Goal: Task Accomplishment & Management: Complete application form

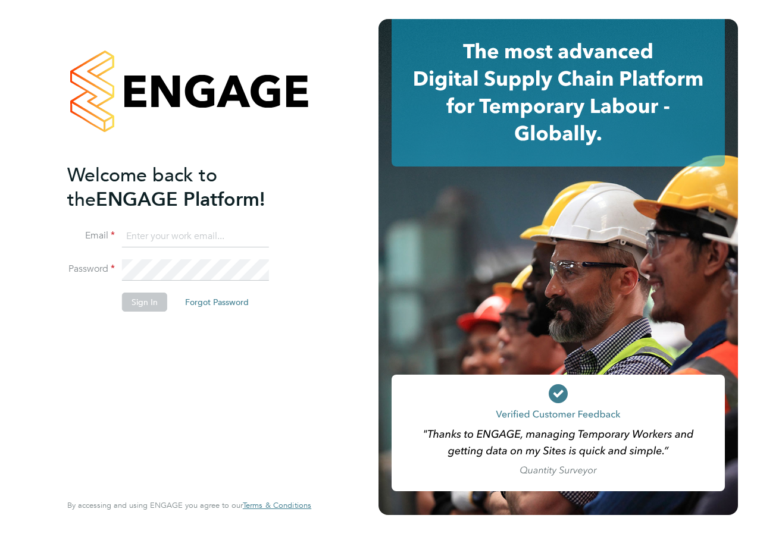
type input "emily.young@reed.com"
click at [151, 304] on button "Sign In" at bounding box center [144, 302] width 45 height 19
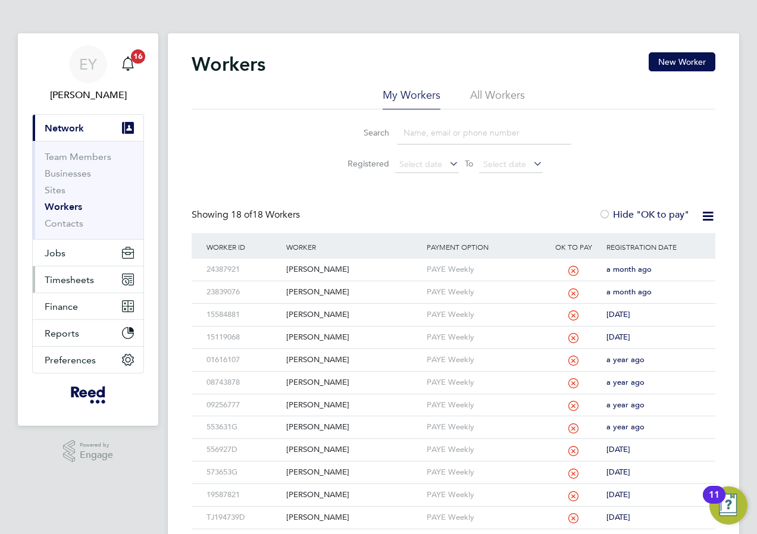
click at [60, 271] on button "Timesheets" at bounding box center [88, 280] width 111 height 26
click at [86, 273] on button "Timesheets" at bounding box center [88, 280] width 111 height 26
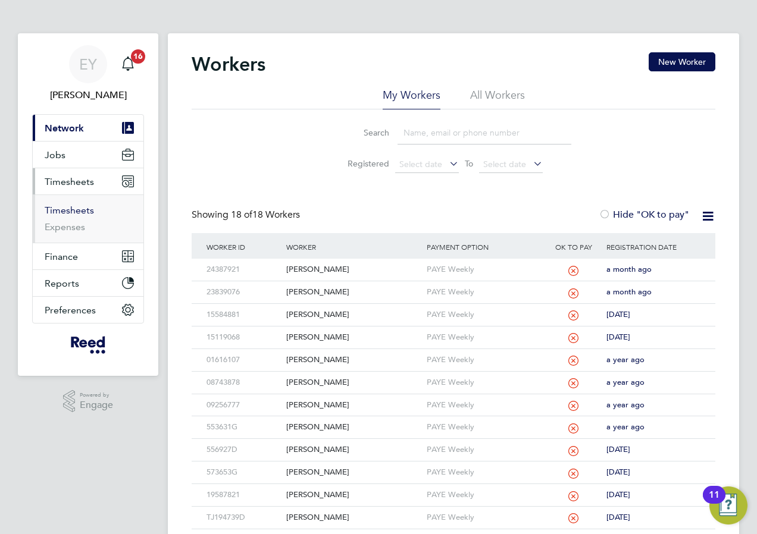
click at [71, 207] on link "Timesheets" at bounding box center [69, 210] width 49 height 11
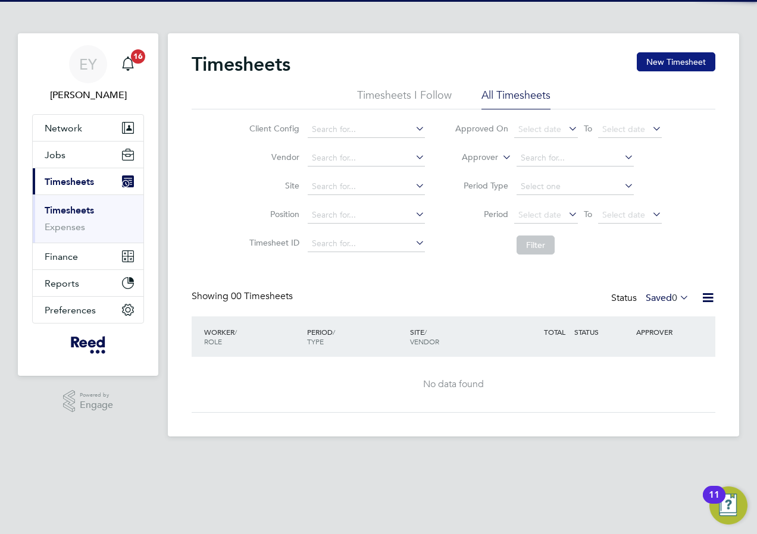
click at [691, 57] on button "New Timesheet" at bounding box center [676, 61] width 79 height 19
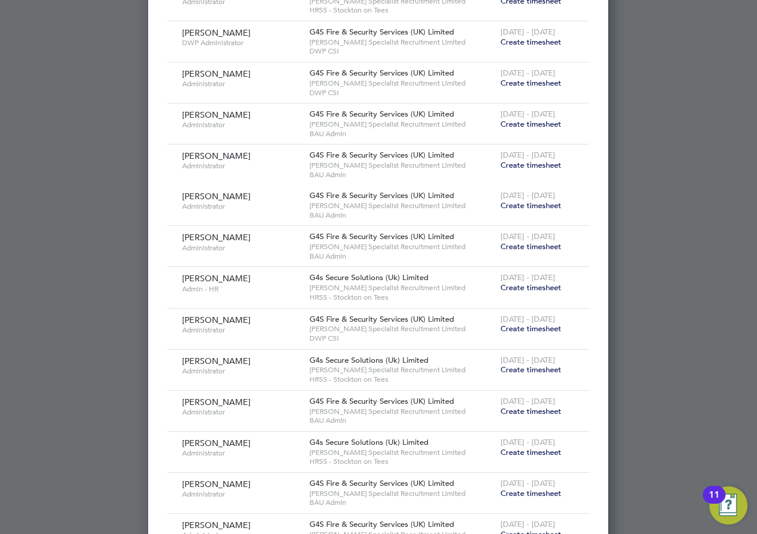
scroll to position [569, 0]
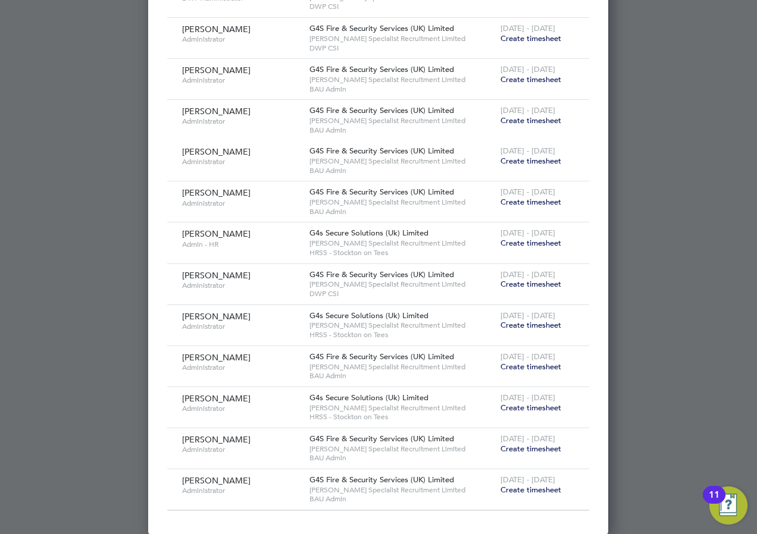
click at [536, 244] on span "Create timesheet" at bounding box center [531, 243] width 61 height 10
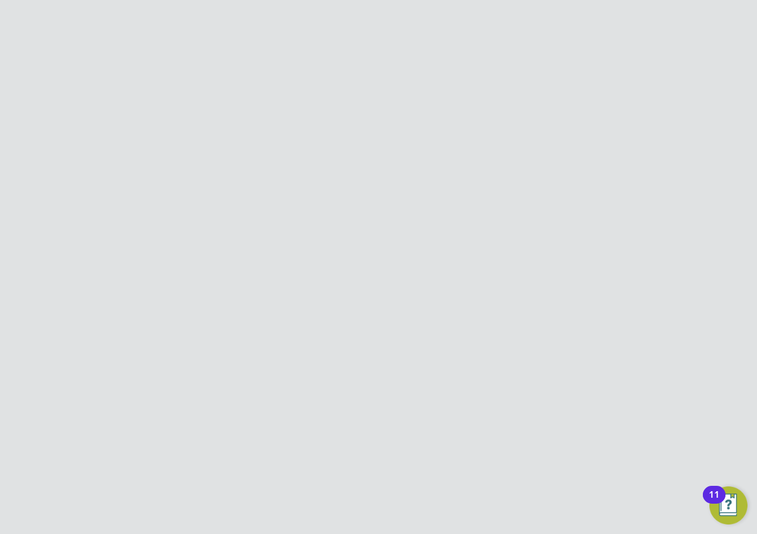
scroll to position [0, 0]
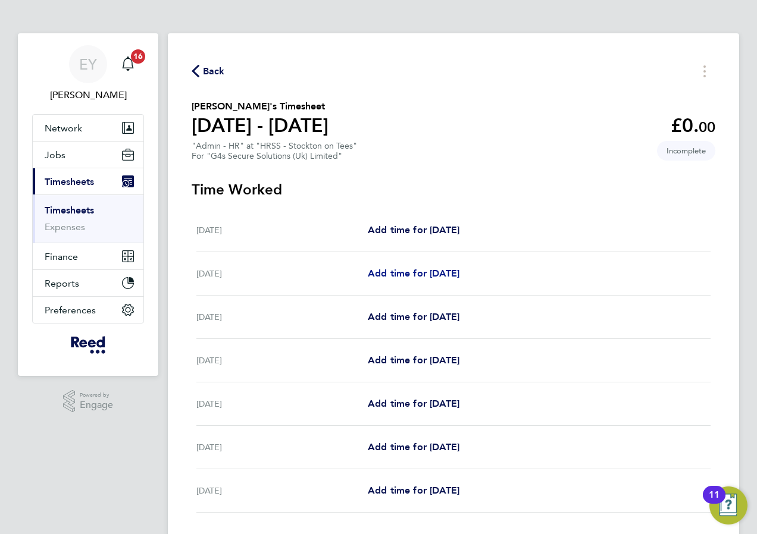
click at [434, 268] on span "Add time for [DATE]" at bounding box center [414, 273] width 92 height 11
select select "30"
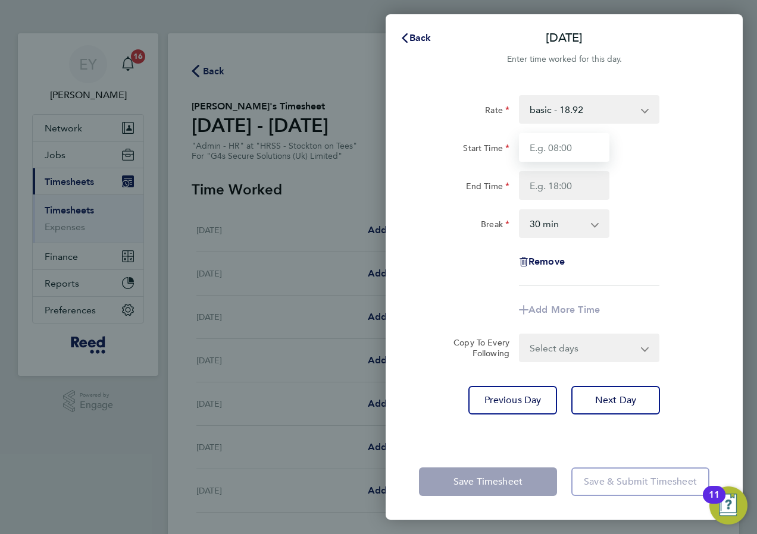
click at [568, 146] on input "Start Time" at bounding box center [564, 147] width 90 height 29
type input "08:30"
click at [562, 187] on input "End Time" at bounding box center [564, 185] width 90 height 29
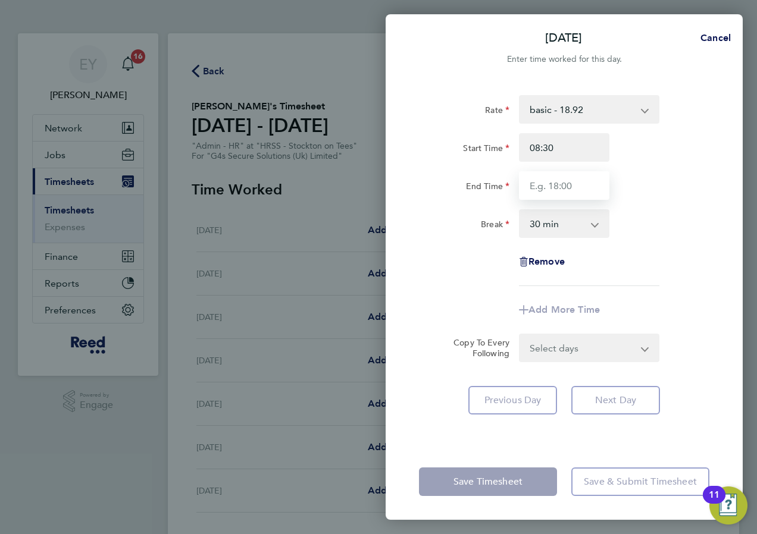
type input "16:30"
click at [566, 228] on select "0 min 15 min 30 min 45 min 60 min 75 min 90 min" at bounding box center [557, 224] width 74 height 26
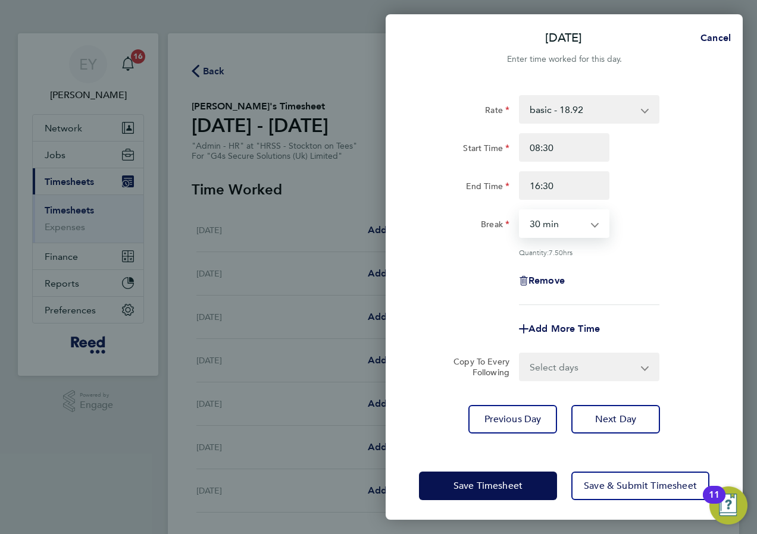
select select "0"
click at [520, 211] on select "0 min 15 min 30 min 45 min 60 min 75 min 90 min" at bounding box center [557, 224] width 74 height 26
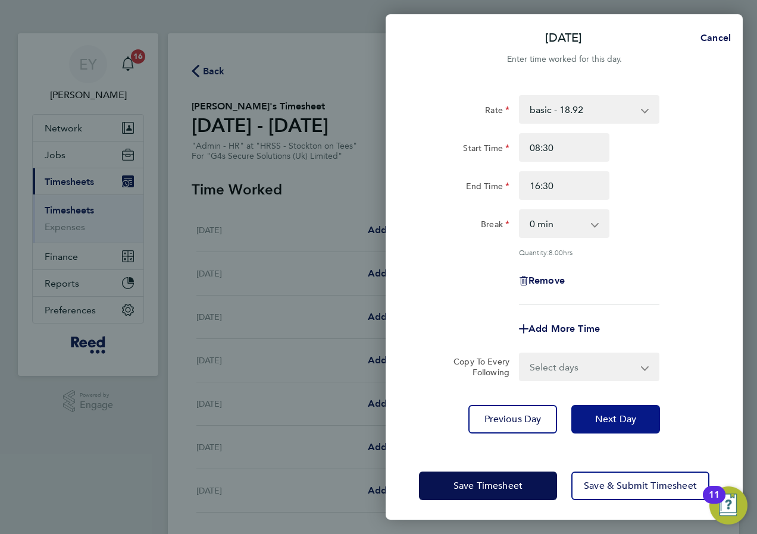
click at [626, 414] on span "Next Day" at bounding box center [615, 420] width 41 height 12
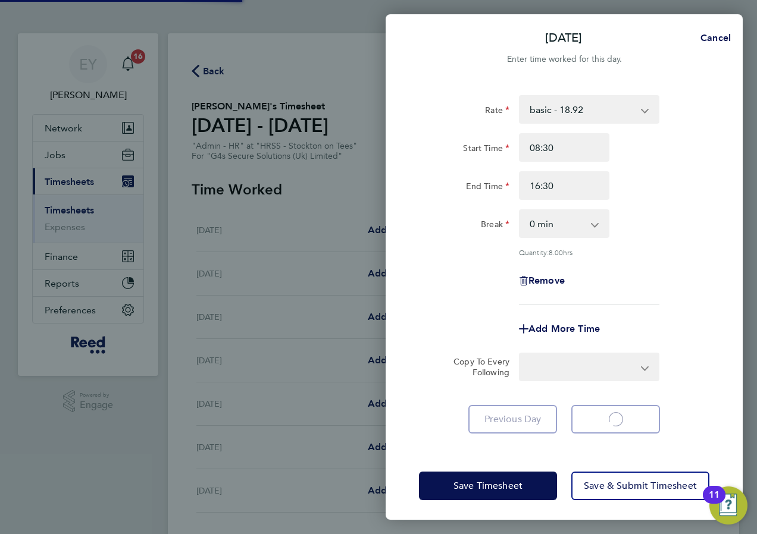
select select "30"
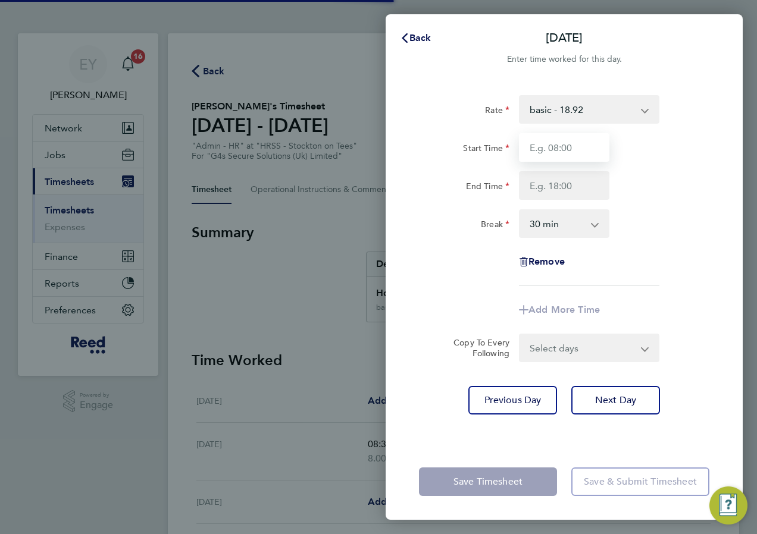
click at [565, 146] on input "Start Time" at bounding box center [564, 147] width 90 height 29
type input "08:30"
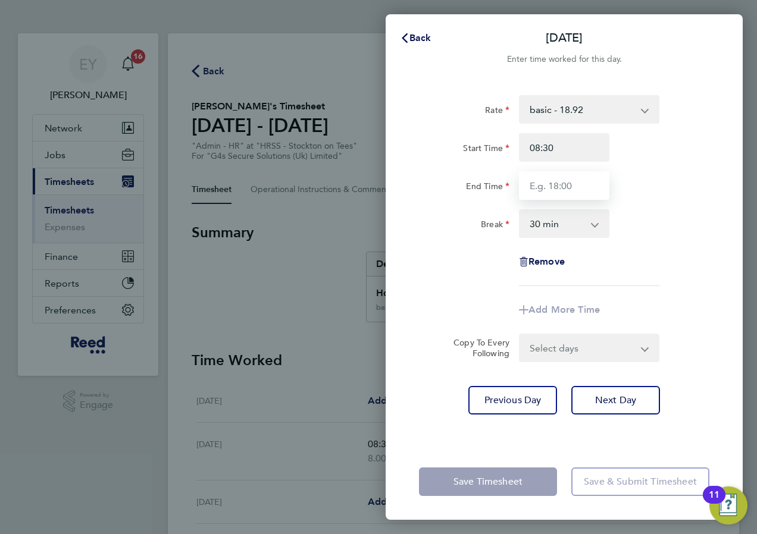
type input "16:30"
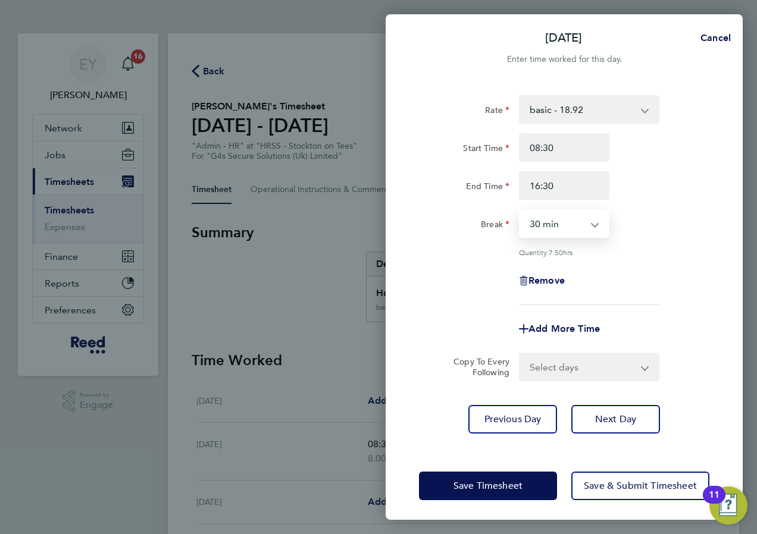
drag, startPoint x: 570, startPoint y: 220, endPoint x: 570, endPoint y: 226, distance: 6.6
click at [570, 220] on select "0 min 15 min 30 min 45 min 60 min 75 min 90 min" at bounding box center [557, 224] width 74 height 26
select select "0"
click at [520, 211] on select "0 min 15 min 30 min 45 min 60 min 75 min 90 min" at bounding box center [557, 224] width 74 height 26
click at [618, 418] on span "Next Day" at bounding box center [615, 420] width 41 height 12
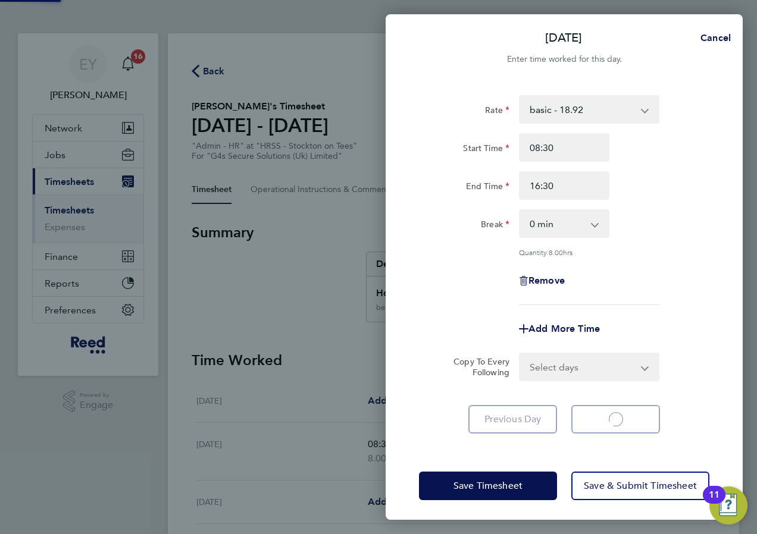
select select "30"
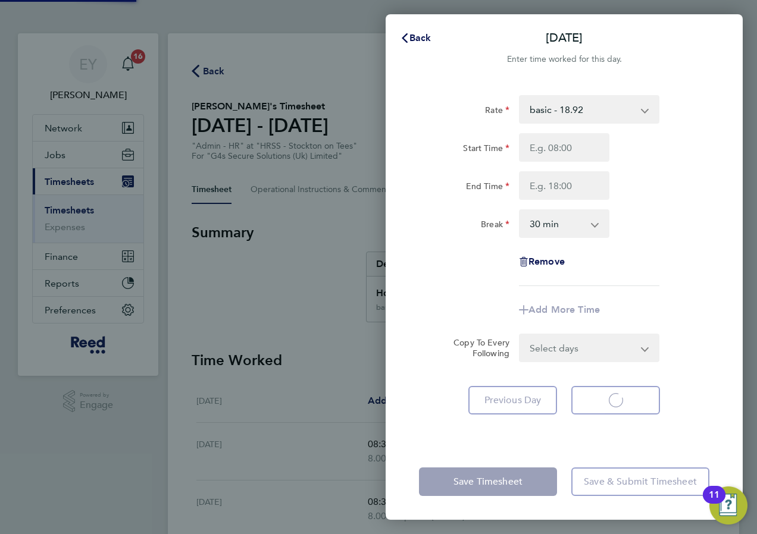
select select "30"
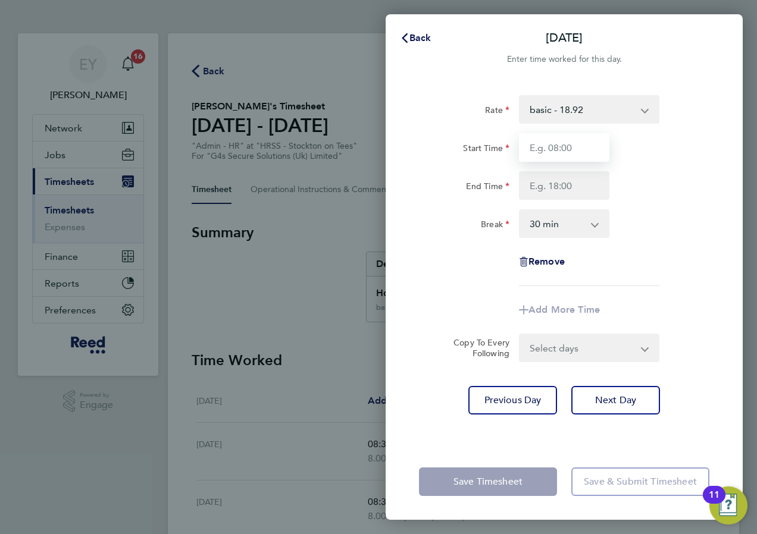
click at [549, 149] on input "Start Time" at bounding box center [564, 147] width 90 height 29
type input "08:30"
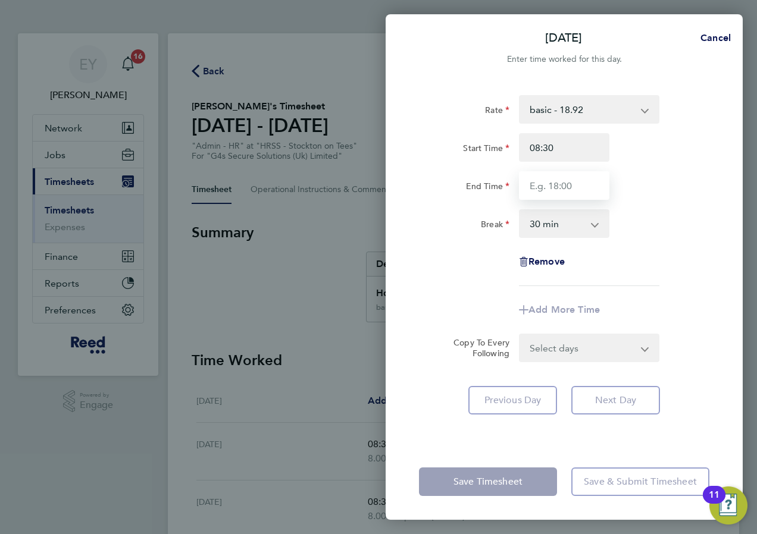
click at [559, 190] on input "End Time" at bounding box center [564, 185] width 90 height 29
type input "13:30"
click at [567, 230] on select "0 min 15 min 30 min 45 min 60 min 75 min 90 min" at bounding box center [557, 224] width 74 height 26
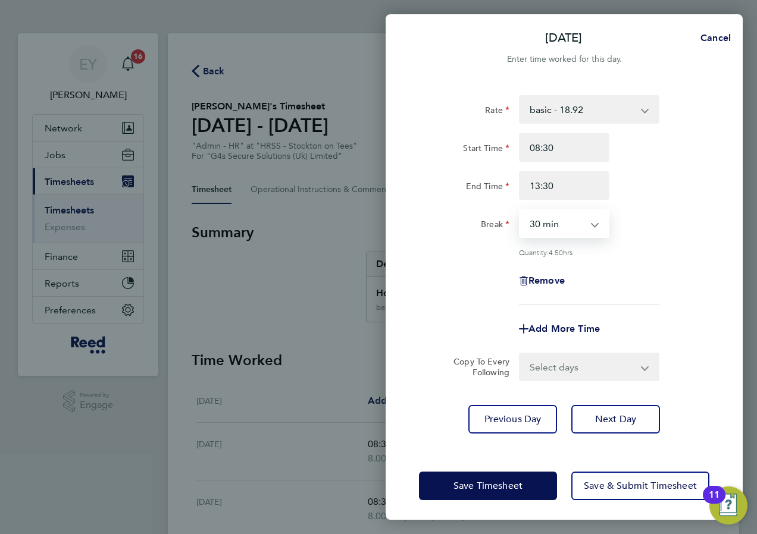
select select "0"
click at [520, 211] on select "0 min 15 min 30 min 45 min 60 min 75 min 90 min" at bounding box center [557, 224] width 74 height 26
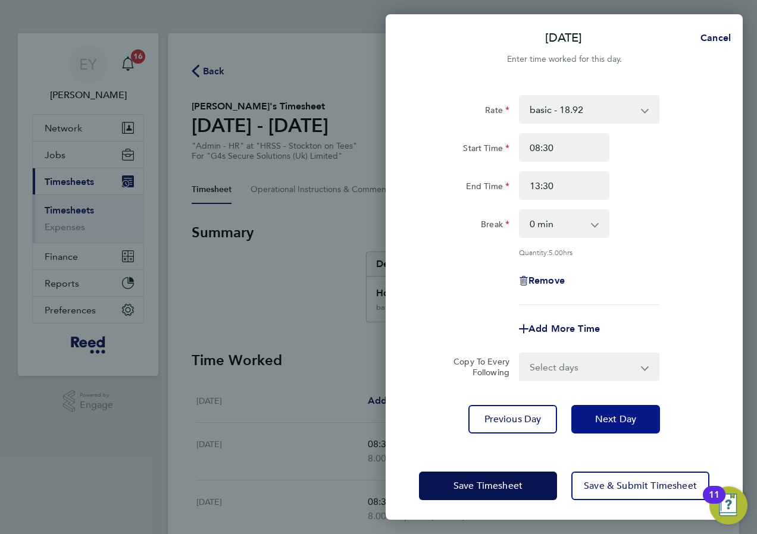
click at [612, 427] on button "Next Day" at bounding box center [615, 419] width 89 height 29
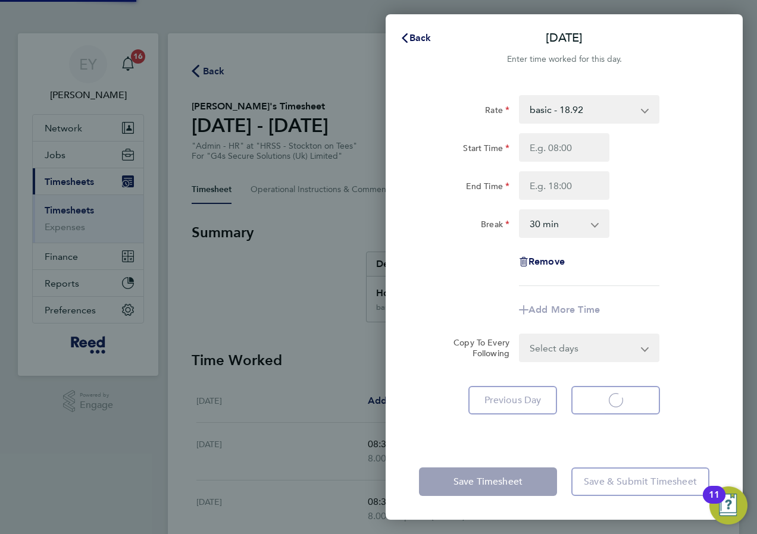
select select "30"
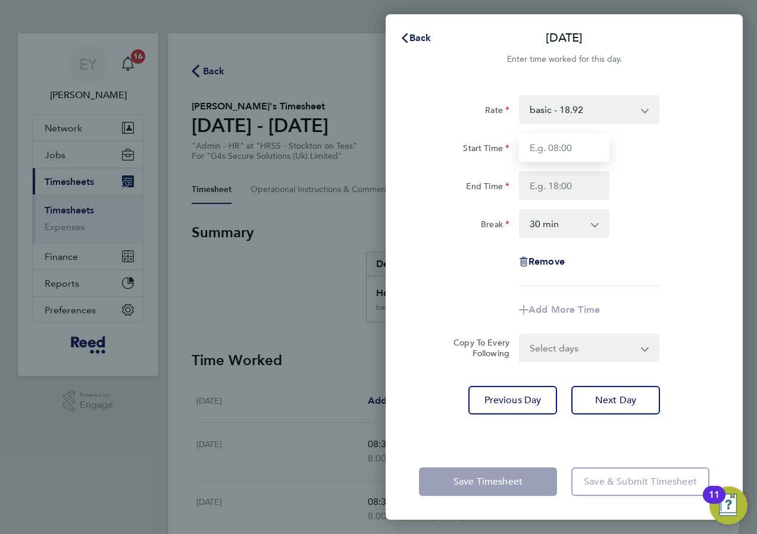
drag, startPoint x: 581, startPoint y: 150, endPoint x: 580, endPoint y: 157, distance: 7.2
click at [581, 150] on input "Start Time" at bounding box center [564, 147] width 90 height 29
type input "08:30"
click at [573, 174] on input "End Time" at bounding box center [564, 185] width 90 height 29
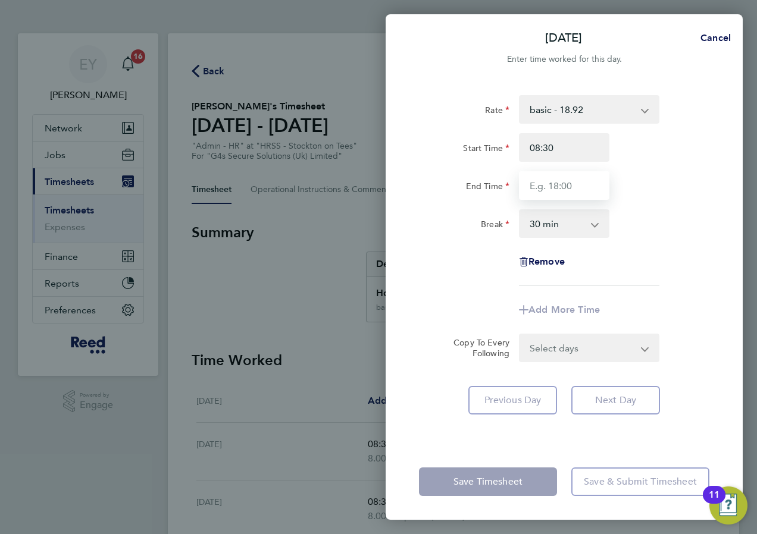
type input "12:30"
click at [577, 233] on select "0 min 15 min 30 min 45 min 60 min 75 min 90 min" at bounding box center [557, 224] width 74 height 26
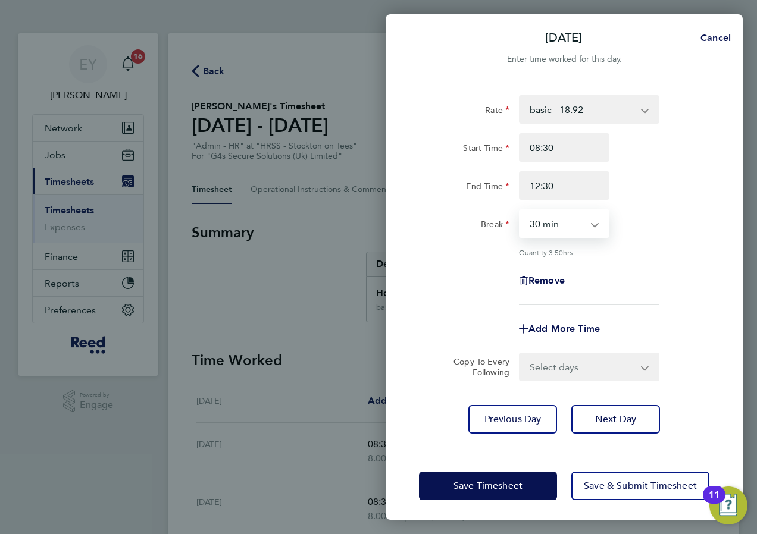
select select "0"
click at [520, 211] on select "0 min 15 min 30 min 45 min 60 min 75 min 90 min" at bounding box center [557, 224] width 74 height 26
click at [665, 251] on div "Quantity: 4.00 hrs" at bounding box center [564, 253] width 300 height 10
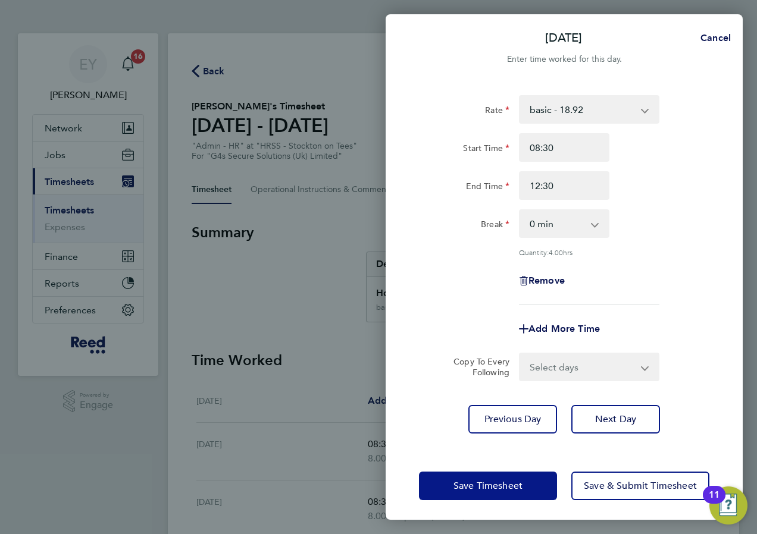
click at [523, 484] on button "Save Timesheet" at bounding box center [488, 486] width 138 height 29
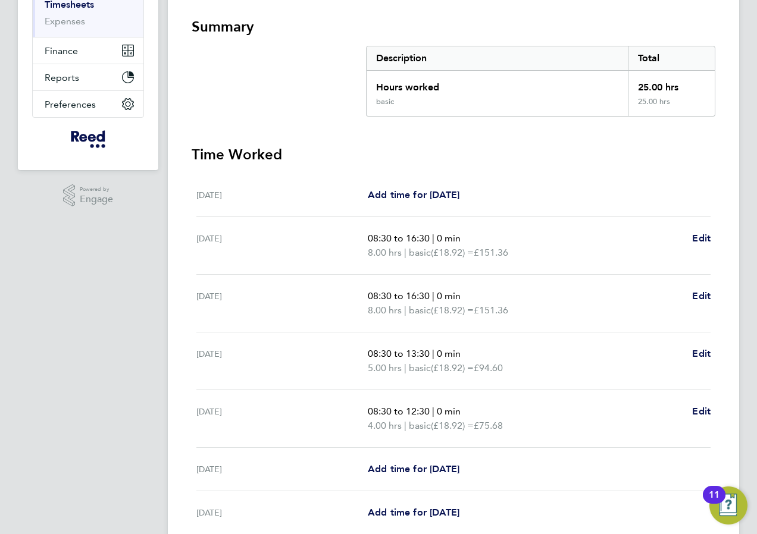
scroll to position [311, 0]
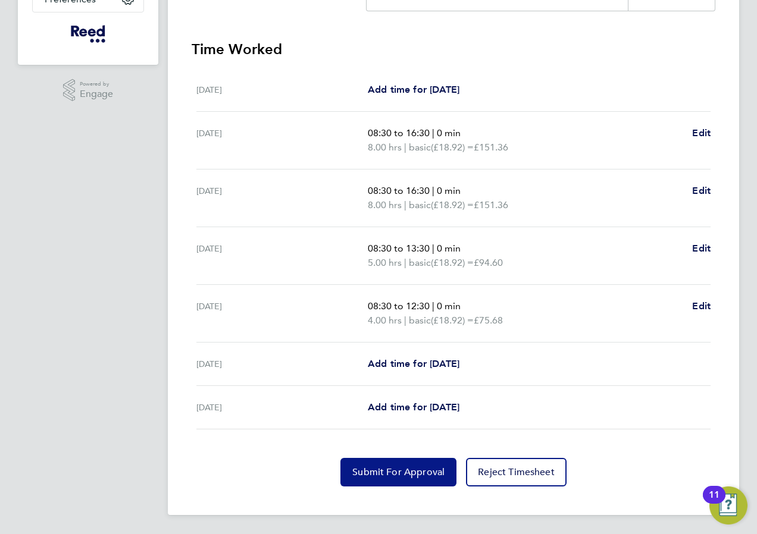
click at [387, 481] on button "Submit For Approval" at bounding box center [398, 472] width 116 height 29
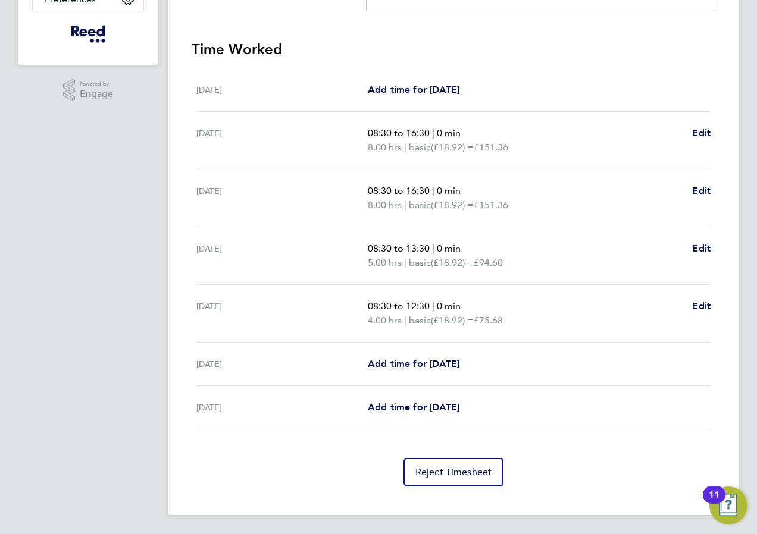
scroll to position [0, 0]
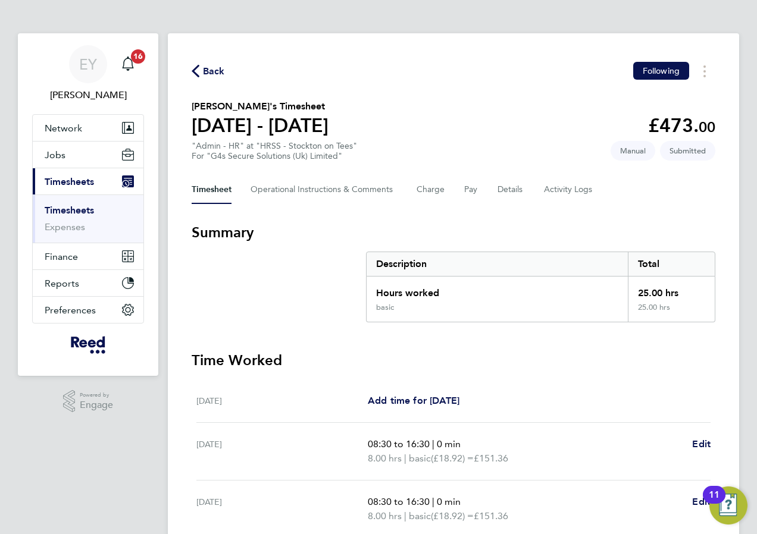
click at [70, 210] on link "Timesheets" at bounding box center [69, 210] width 49 height 11
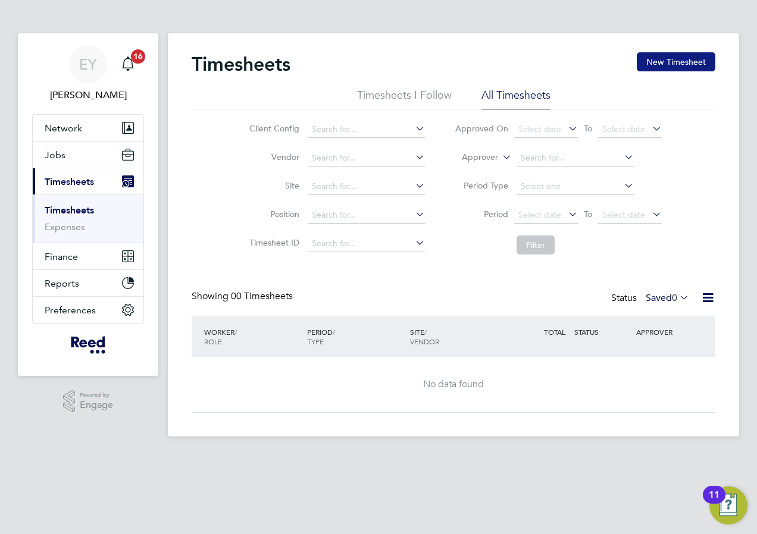
click at [674, 64] on button "New Timesheet" at bounding box center [676, 61] width 79 height 19
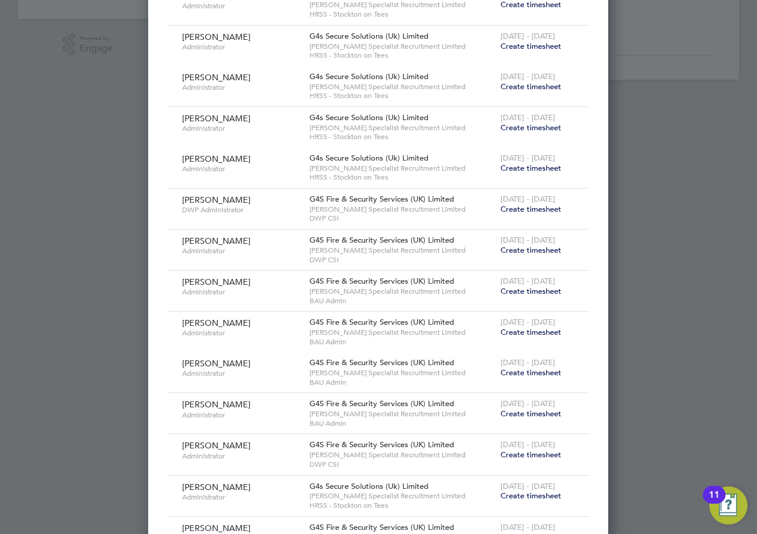
scroll to position [528, 0]
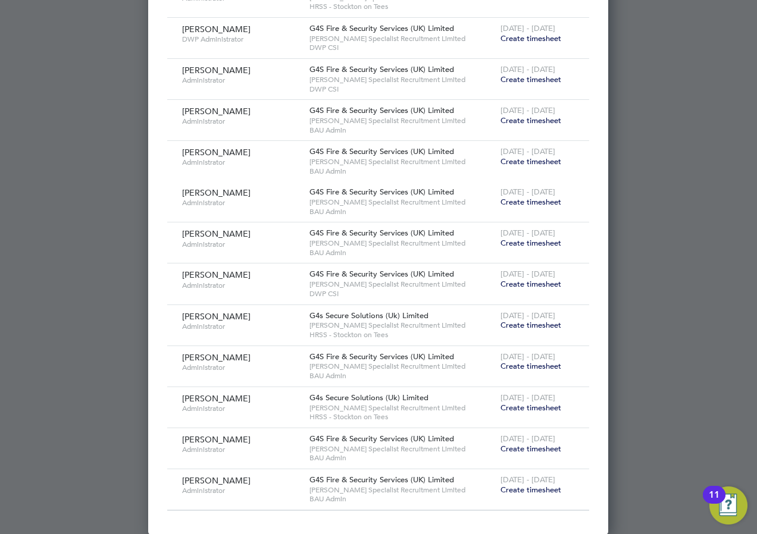
click at [549, 323] on span "Create timesheet" at bounding box center [531, 325] width 61 height 10
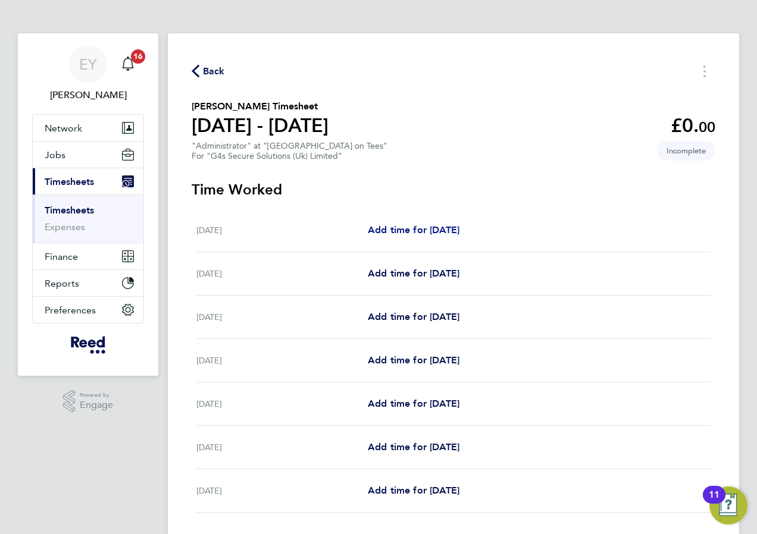
click at [400, 230] on span "Add time for [DATE]" at bounding box center [414, 229] width 92 height 11
select select "30"
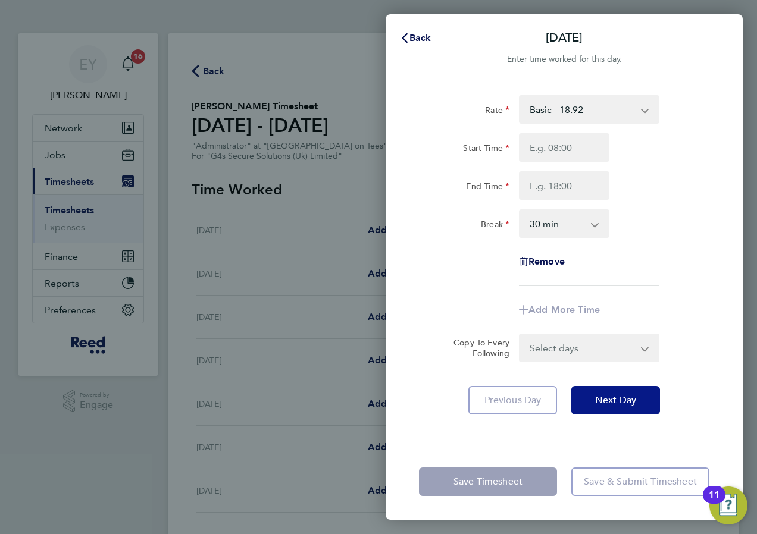
click at [610, 402] on span "Next Day" at bounding box center [615, 401] width 41 height 12
select select "30"
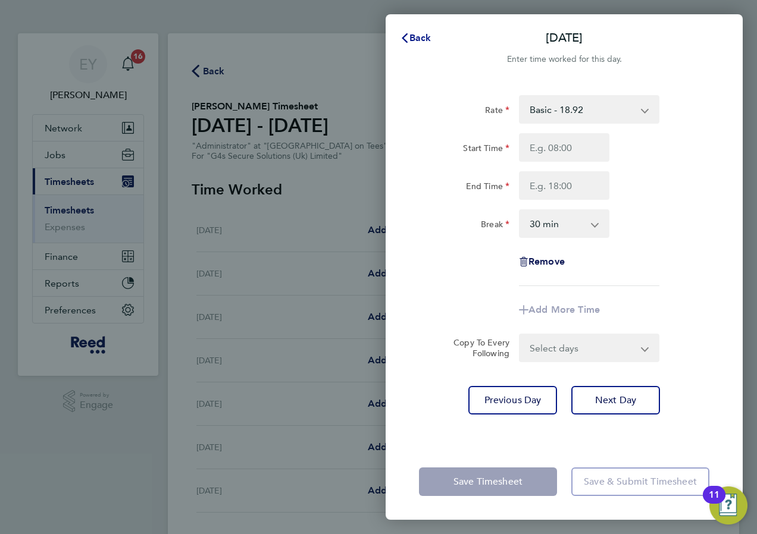
click at [417, 35] on span "Back" at bounding box center [420, 37] width 22 height 11
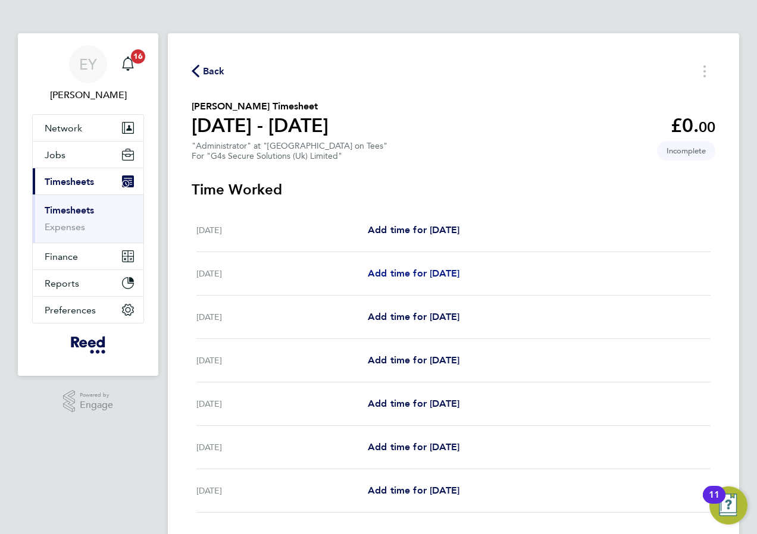
click at [445, 269] on span "Add time for [DATE]" at bounding box center [414, 273] width 92 height 11
select select "30"
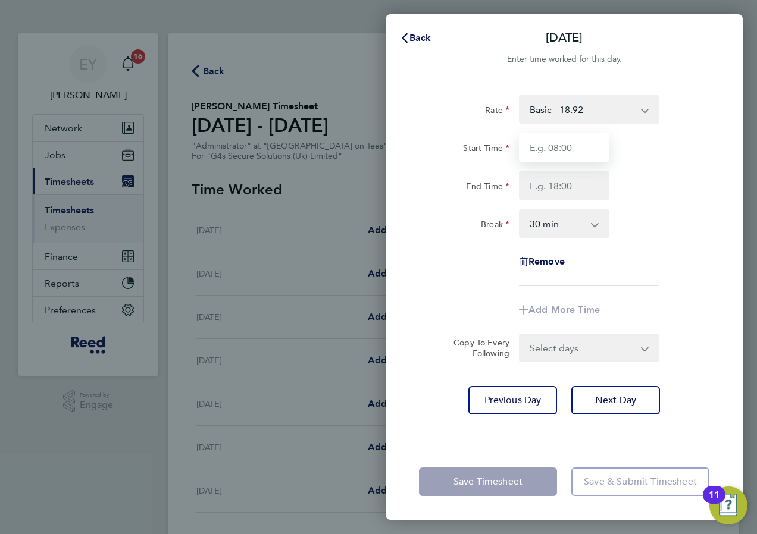
click at [532, 155] on input "Start Time" at bounding box center [564, 147] width 90 height 29
click at [567, 146] on input "08:30" at bounding box center [564, 147] width 90 height 29
type input "08:00"
click at [558, 193] on input "End Time" at bounding box center [564, 185] width 90 height 29
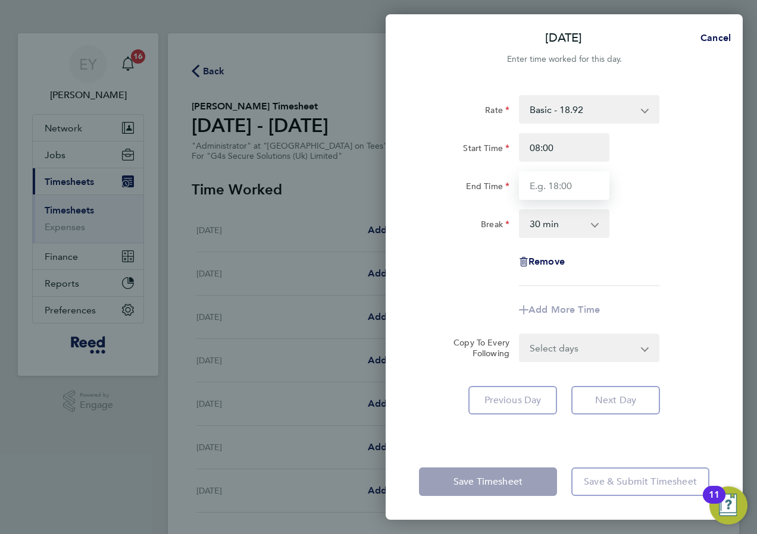
type input "16:30"
click at [572, 348] on form "Rate Basic - 18.92 Start Time 08:00 End Time 16:30 Break 0 min 15 min 30 min 45…" at bounding box center [564, 228] width 290 height 267
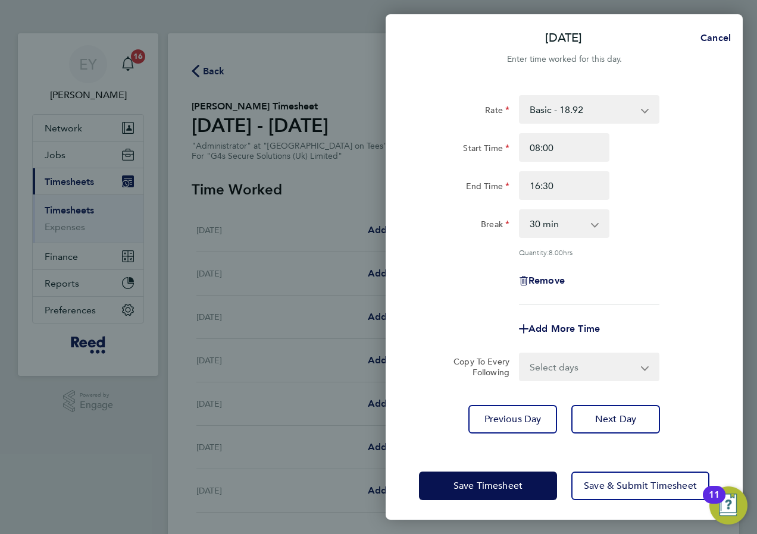
click at [680, 315] on div "Add More Time" at bounding box center [564, 329] width 300 height 29
click at [612, 420] on span "Next Day" at bounding box center [615, 420] width 41 height 12
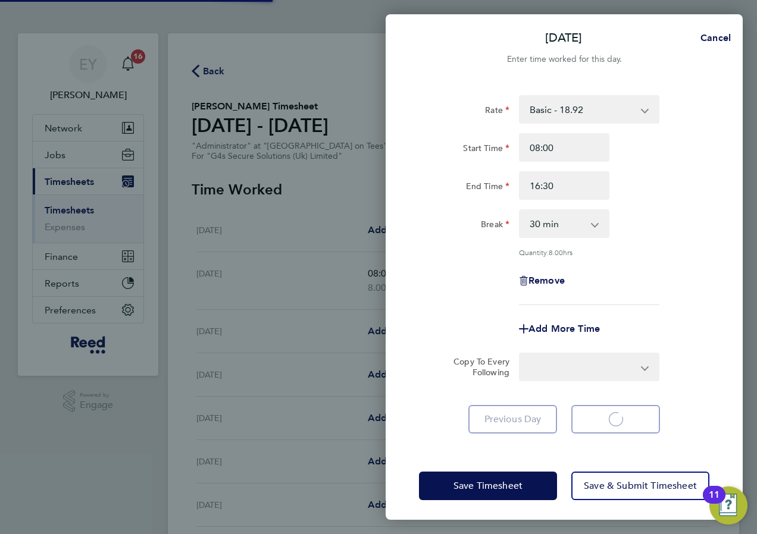
select select "30"
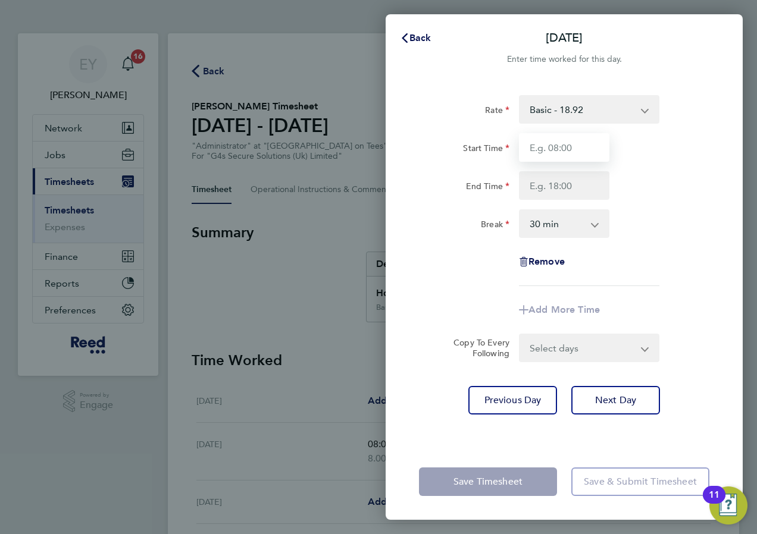
click at [577, 147] on input "Start Time" at bounding box center [564, 147] width 90 height 29
type input "08:00"
type input "16:30"
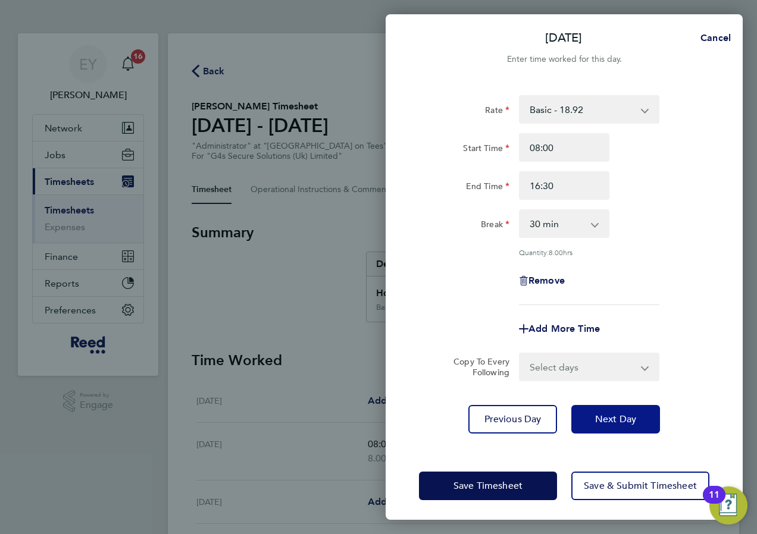
click at [616, 418] on span "Next Day" at bounding box center [615, 420] width 41 height 12
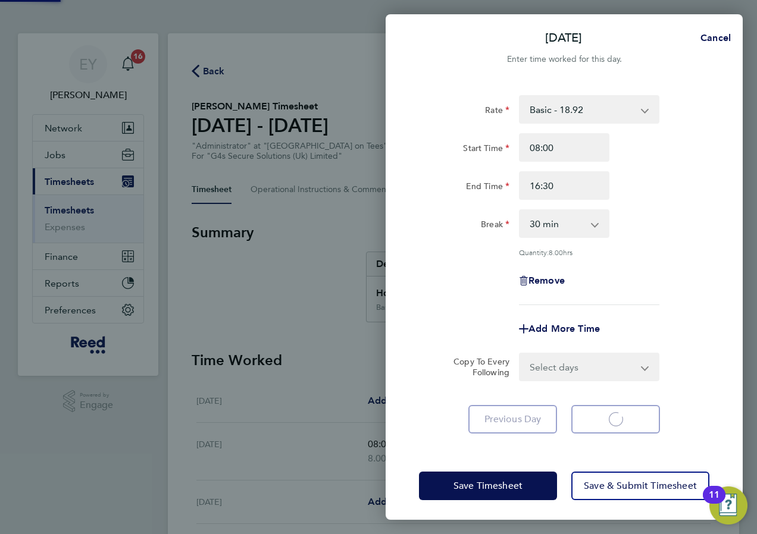
select select "30"
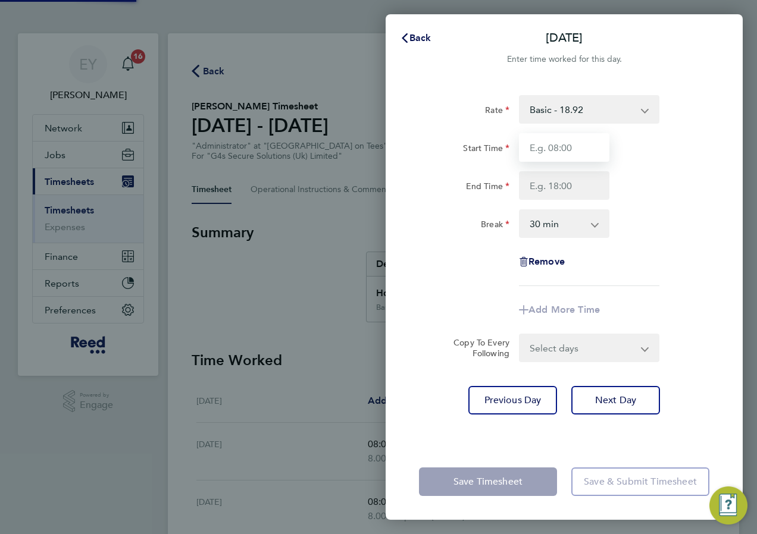
click at [567, 145] on input "Start Time" at bounding box center [564, 147] width 90 height 29
type input "08:00"
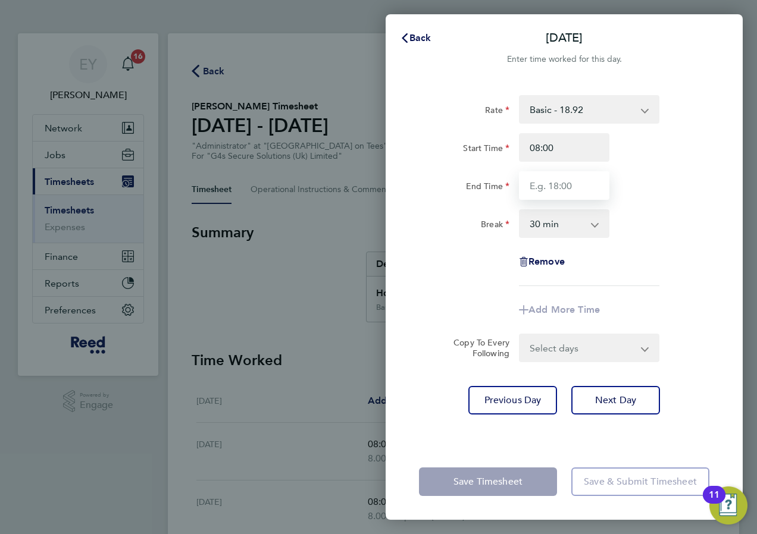
type input "16:30"
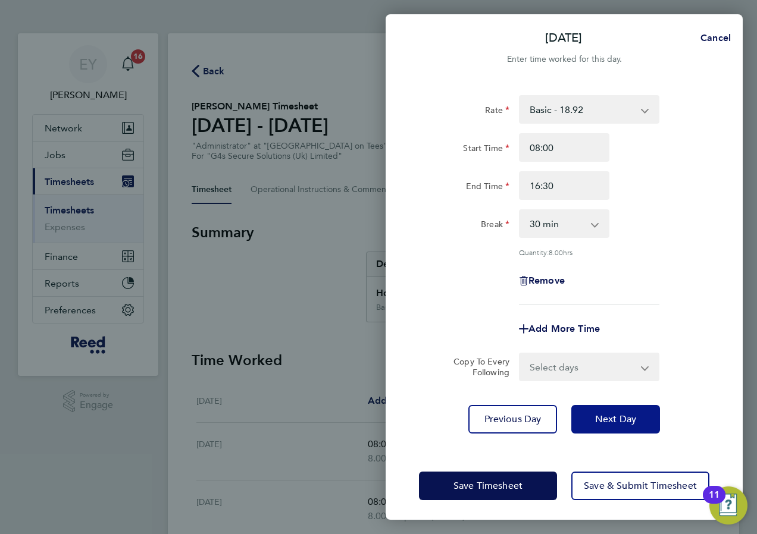
click at [599, 422] on span "Next Day" at bounding box center [615, 420] width 41 height 12
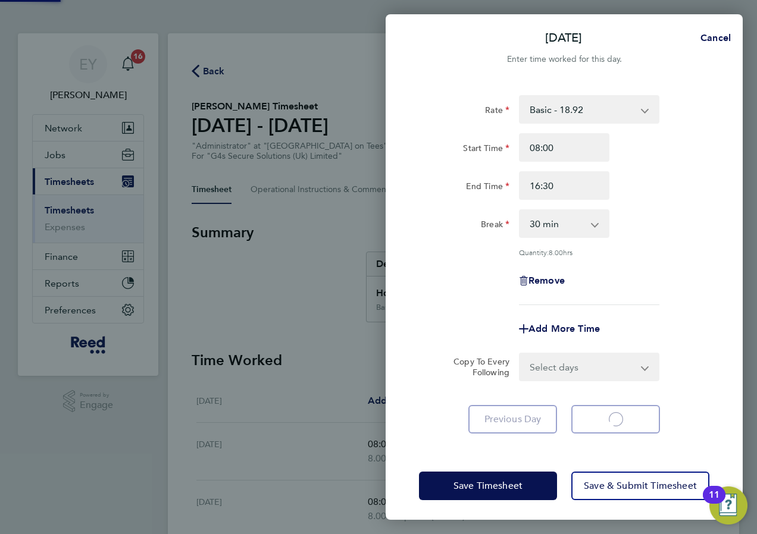
select select "30"
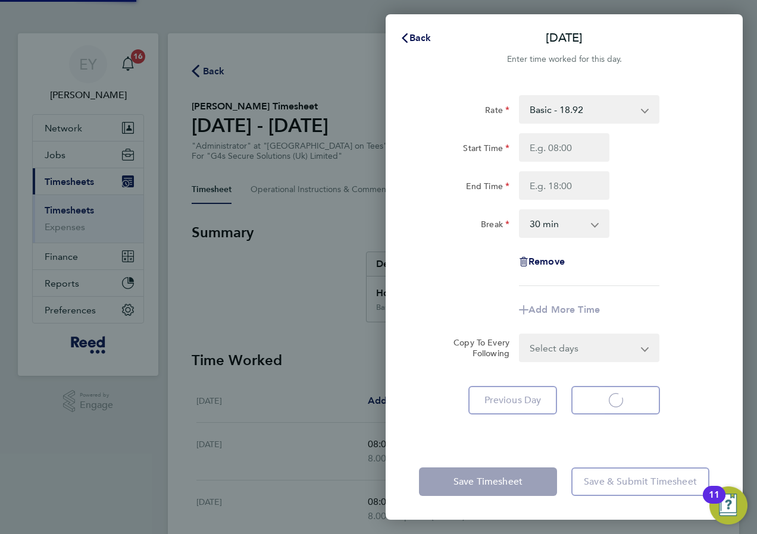
select select "30"
click at [571, 142] on input "Start Time" at bounding box center [564, 147] width 90 height 29
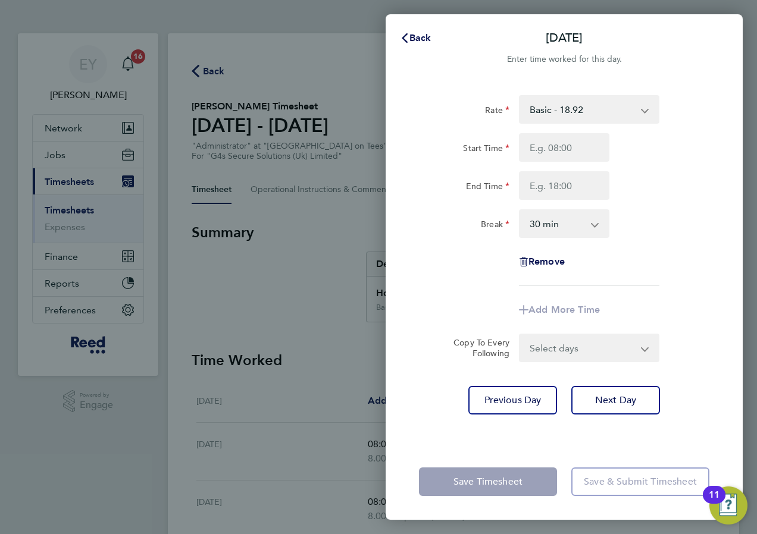
type input "08:00"
type input "16:30"
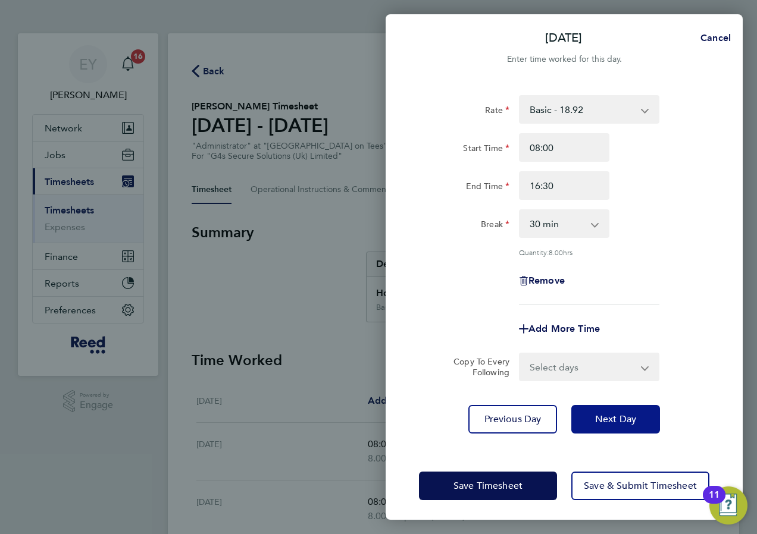
click at [608, 425] on button "Next Day" at bounding box center [615, 419] width 89 height 29
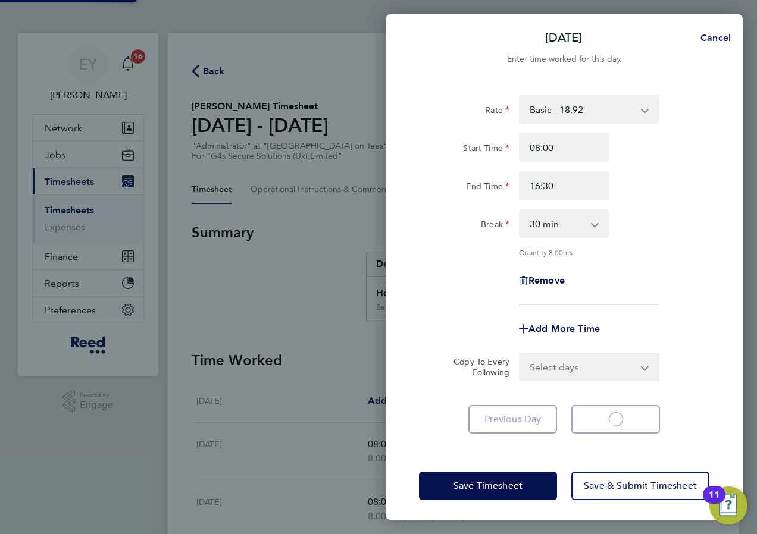
select select "30"
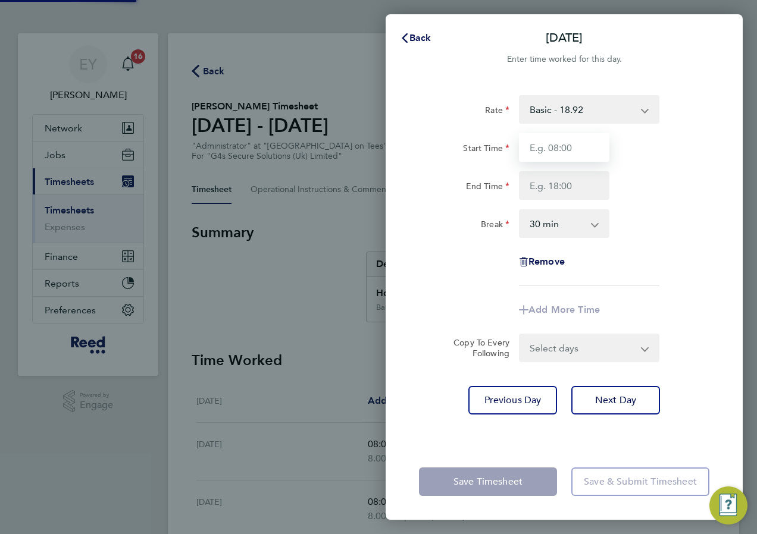
click at [550, 149] on input "Start Time" at bounding box center [564, 147] width 90 height 29
type input "08:00"
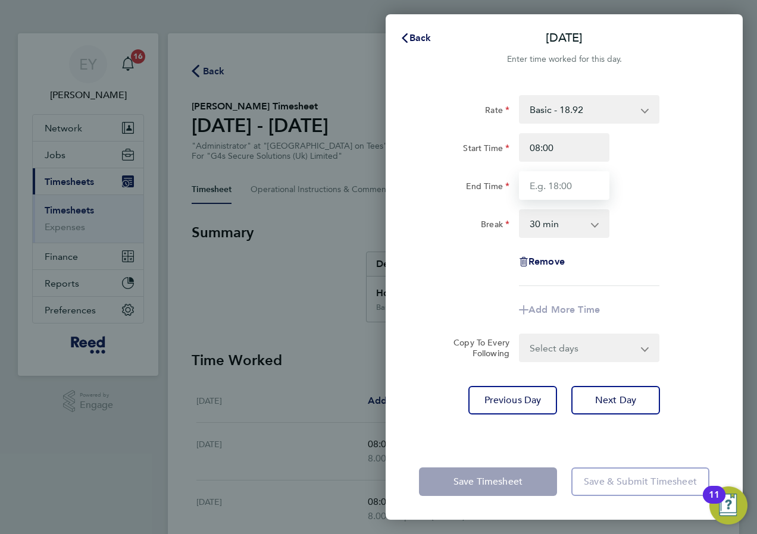
type input "16:30"
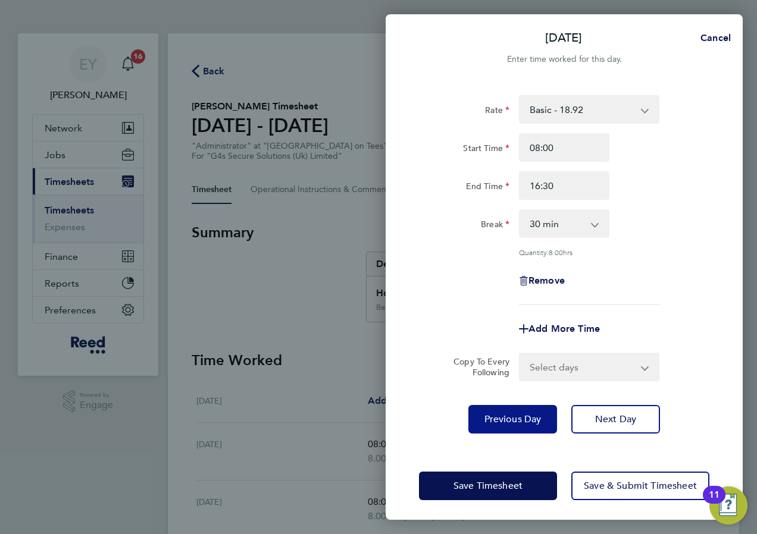
click at [542, 415] on button "Previous Day" at bounding box center [512, 419] width 89 height 29
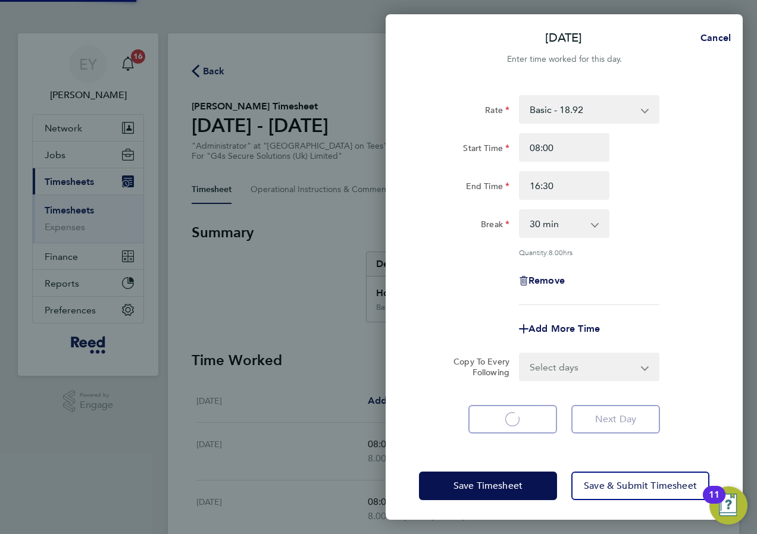
select select "30"
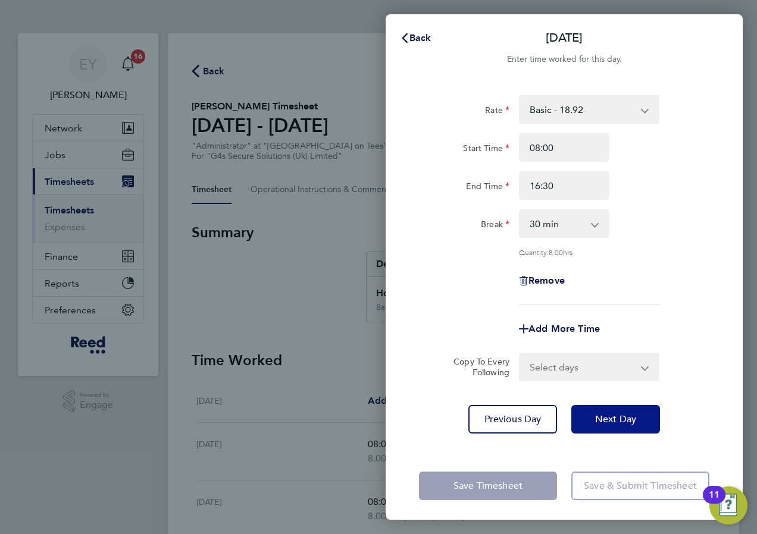
click at [599, 420] on span "Next Day" at bounding box center [615, 420] width 41 height 12
select select "30"
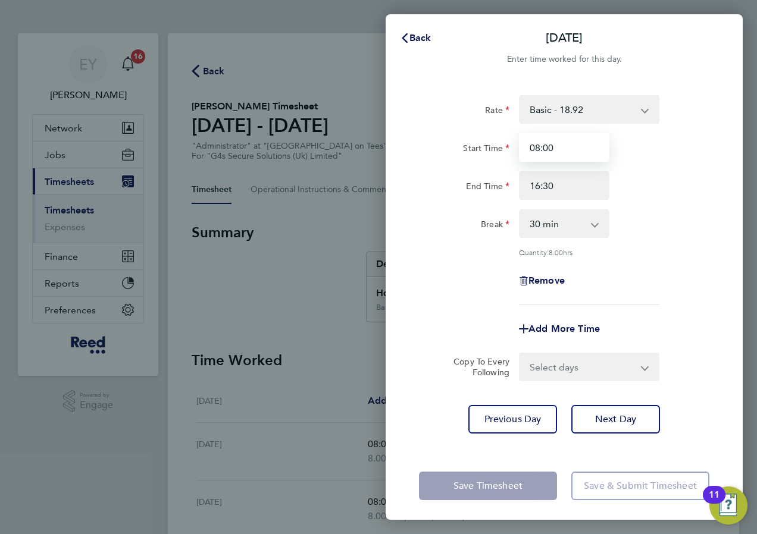
click at [578, 149] on input "08:00" at bounding box center [564, 147] width 90 height 29
type input "0"
click at [546, 182] on div "Start Time End Time 16:30" at bounding box center [564, 166] width 300 height 67
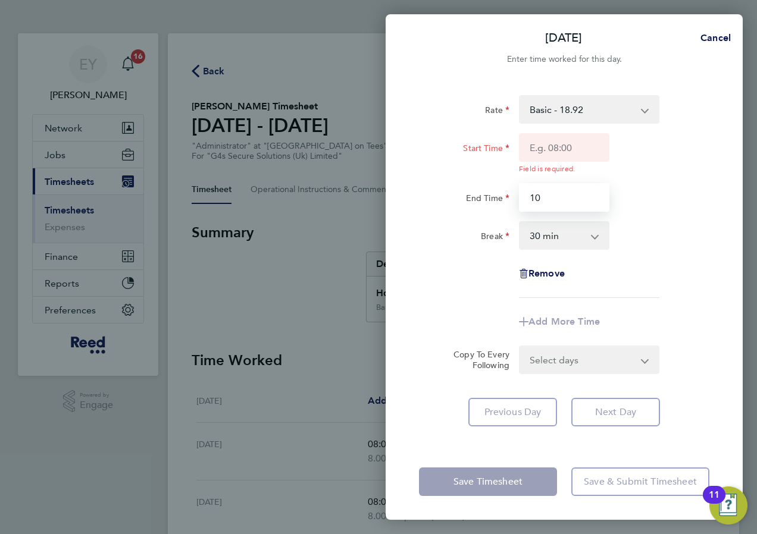
type input "0"
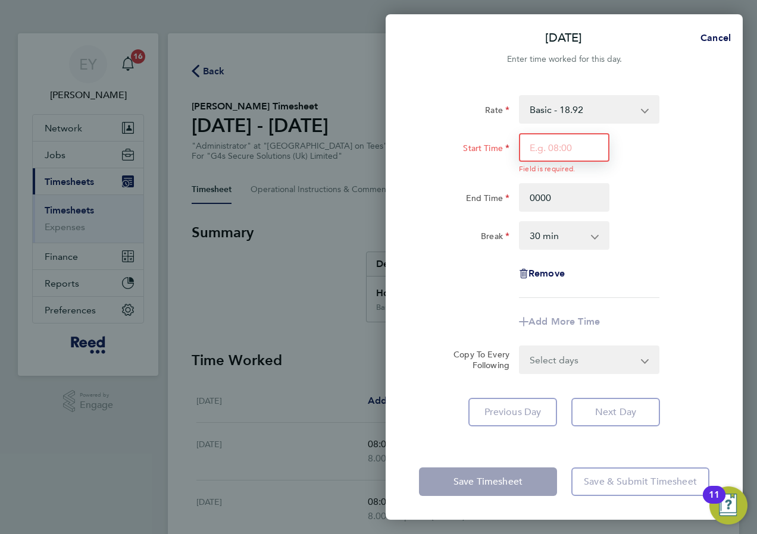
type input "00:00"
click at [564, 151] on input "Start Time" at bounding box center [564, 147] width 90 height 29
type input "00:00"
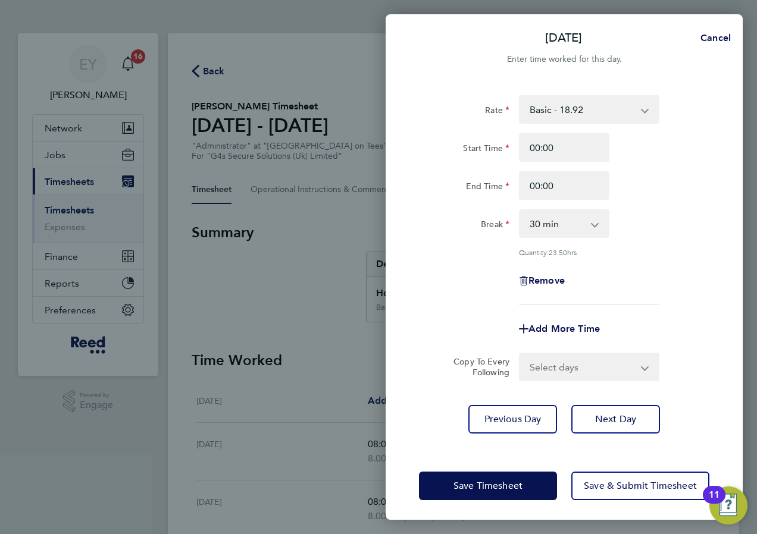
click at [644, 182] on div "Start Time 00:00 End Time 00:00" at bounding box center [564, 166] width 300 height 67
click at [586, 226] on select "0 min 15 min 30 min 45 min 60 min 75 min 90 min" at bounding box center [557, 224] width 74 height 26
select select "0"
click at [520, 211] on select "0 min 15 min 30 min 45 min 60 min 75 min 90 min" at bounding box center [557, 224] width 74 height 26
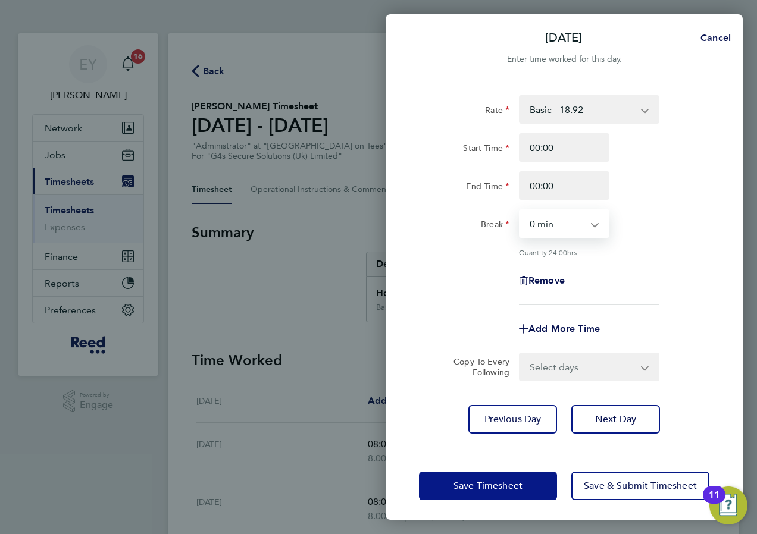
click at [502, 490] on span "Save Timesheet" at bounding box center [488, 486] width 69 height 12
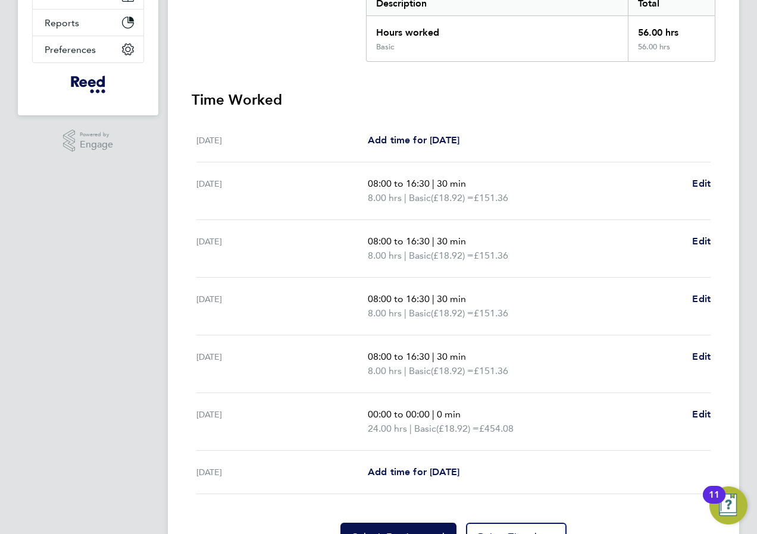
scroll to position [298, 0]
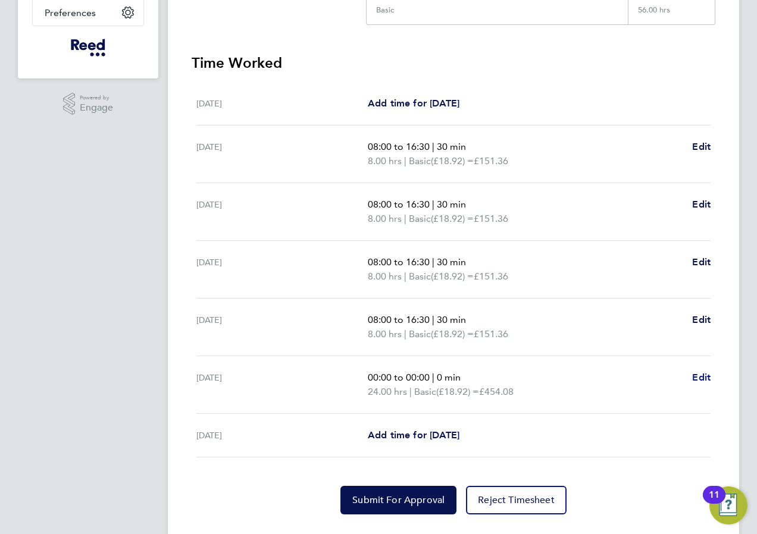
click at [704, 381] on span "Edit" at bounding box center [701, 377] width 18 height 11
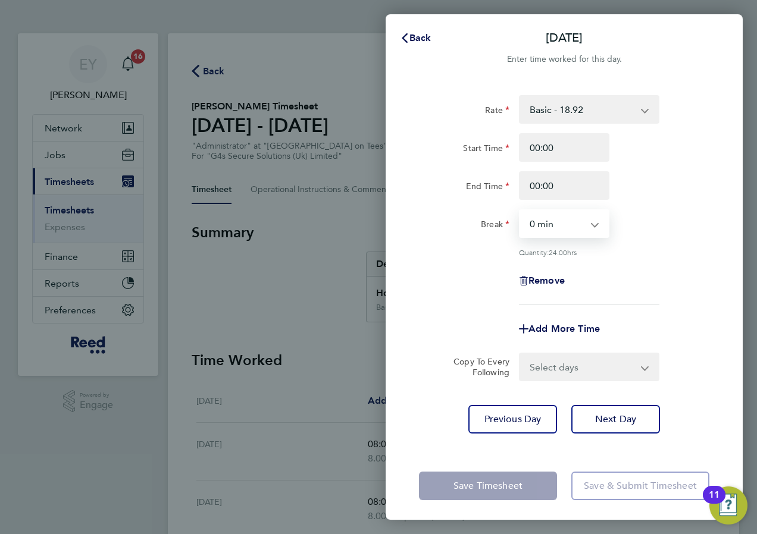
click at [578, 226] on select "0 min 15 min 30 min 45 min 60 min 75 min 90 min" at bounding box center [557, 224] width 74 height 26
drag, startPoint x: 578, startPoint y: 226, endPoint x: 577, endPoint y: 207, distance: 19.1
click at [578, 226] on select "0 min 15 min 30 min 45 min 60 min 75 min 90 min" at bounding box center [557, 224] width 74 height 26
click at [569, 182] on input "00:00" at bounding box center [564, 185] width 90 height 29
drag, startPoint x: 531, startPoint y: 183, endPoint x: 498, endPoint y: 183, distance: 32.7
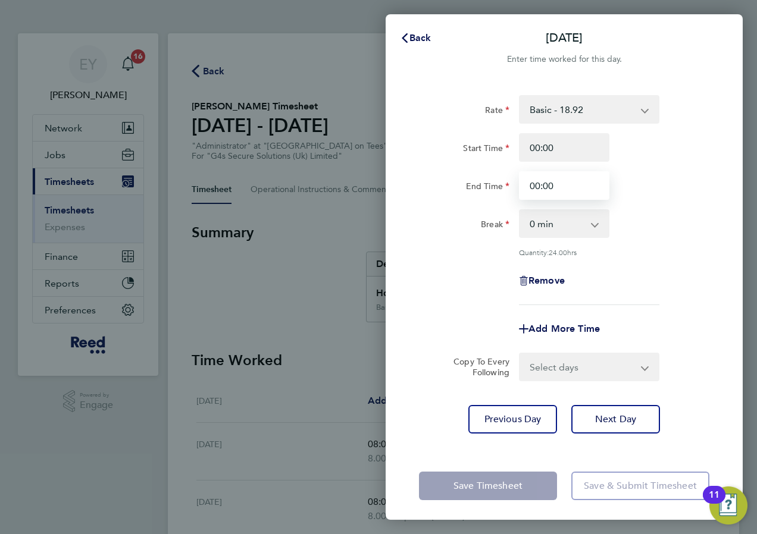
click at [498, 183] on div "End Time 00:00" at bounding box center [564, 185] width 300 height 29
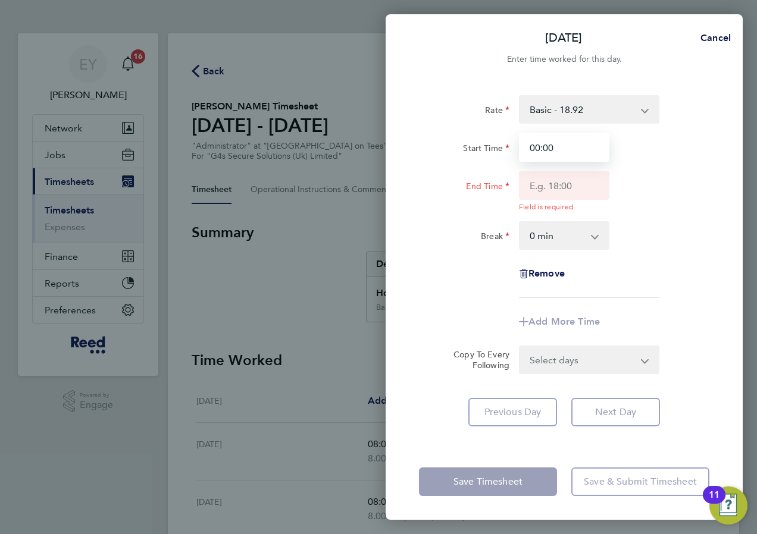
drag, startPoint x: 578, startPoint y: 152, endPoint x: 493, endPoint y: 151, distance: 85.1
click at [493, 151] on div "Start Time 00:00" at bounding box center [564, 147] width 300 height 29
click at [711, 42] on span "Cancel" at bounding box center [714, 37] width 34 height 11
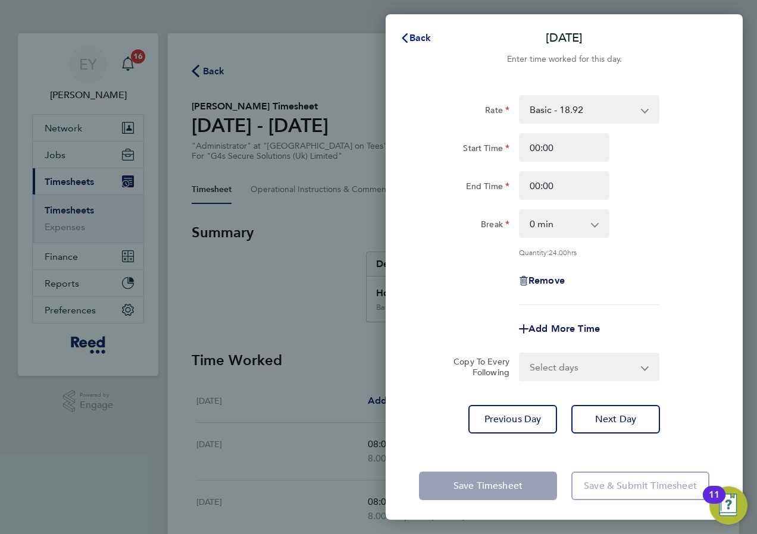
click at [426, 36] on span "Back" at bounding box center [420, 37] width 22 height 11
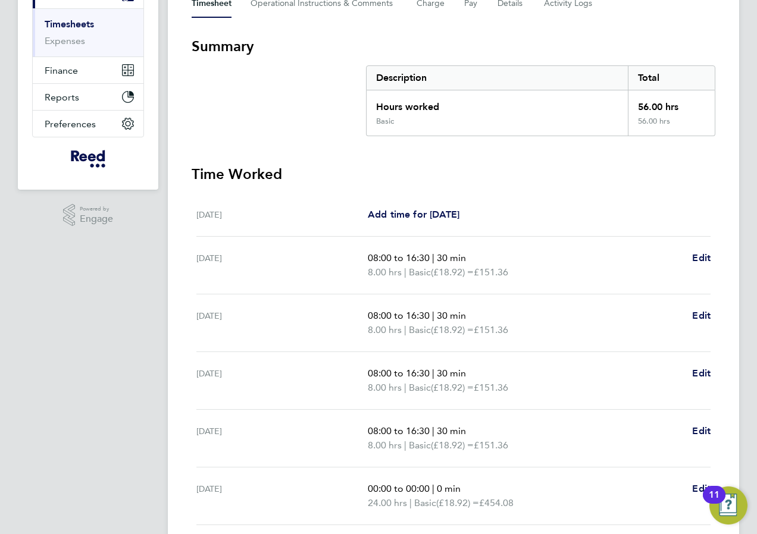
scroll to position [326, 0]
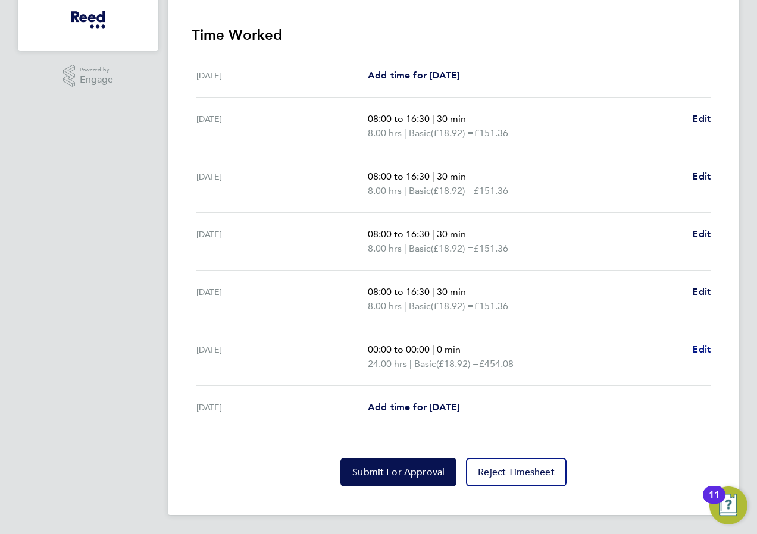
click at [700, 349] on span "Edit" at bounding box center [701, 349] width 18 height 11
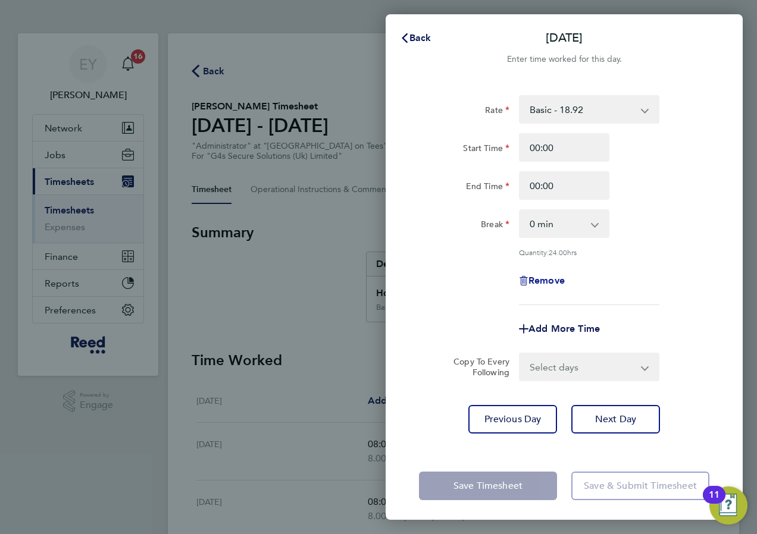
click at [552, 278] on span "Remove" at bounding box center [547, 280] width 36 height 11
select select "null"
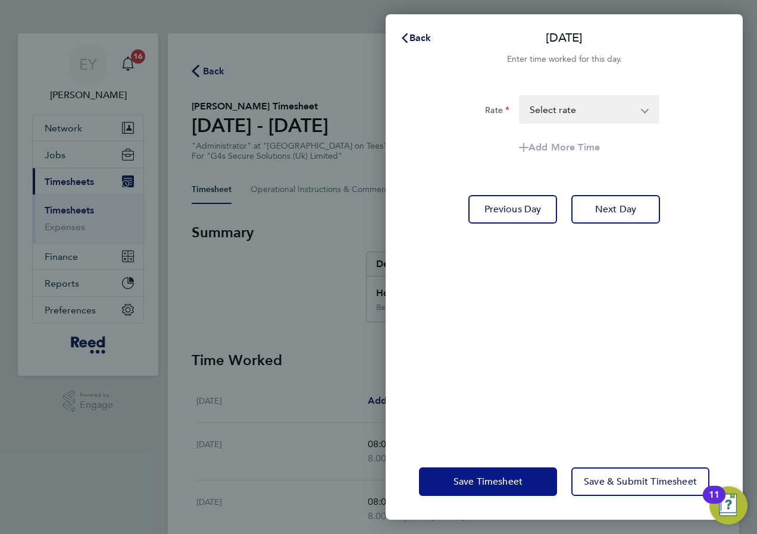
click at [527, 477] on button "Save Timesheet" at bounding box center [488, 482] width 138 height 29
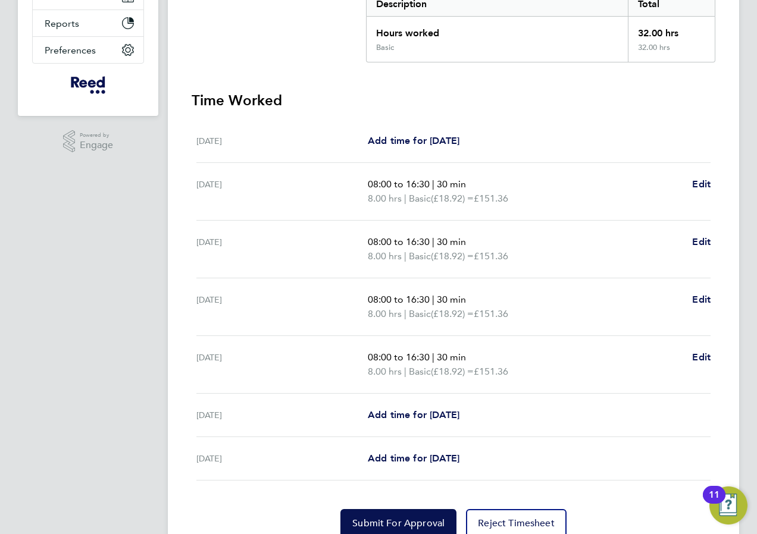
scroll to position [311, 0]
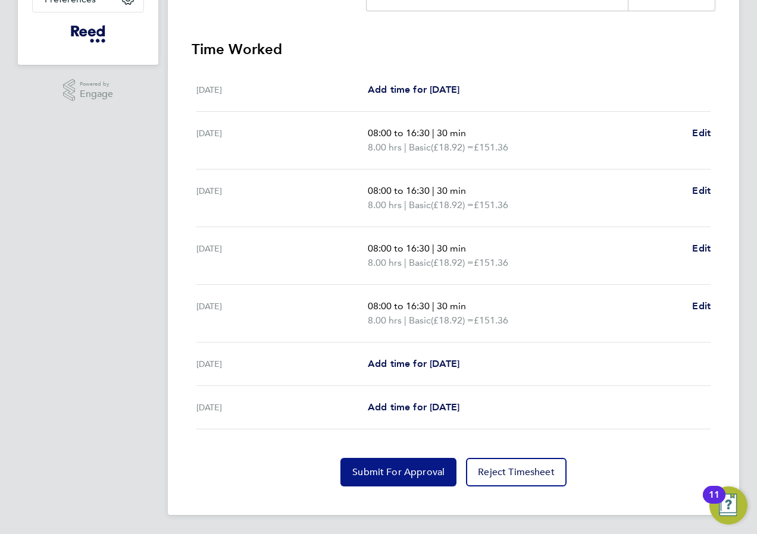
click at [421, 468] on span "Submit For Approval" at bounding box center [398, 473] width 92 height 12
